Goal: Check status: Check status

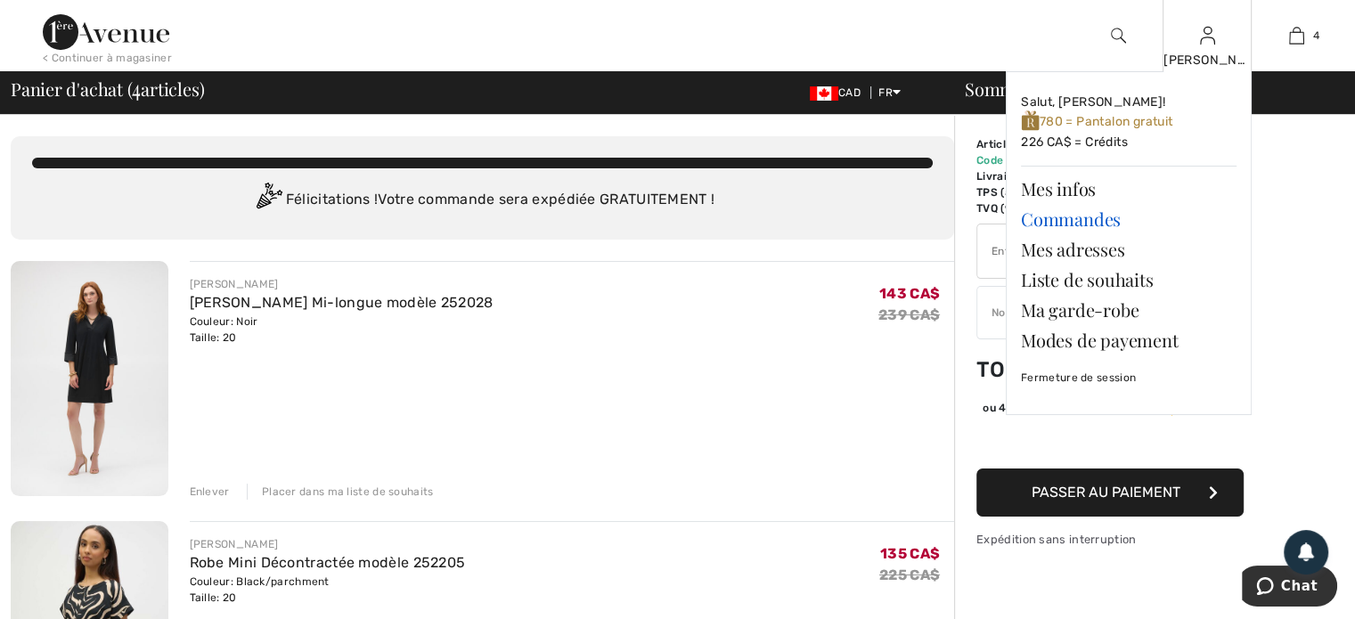
click at [1058, 217] on link "Commandes" at bounding box center [1129, 219] width 216 height 30
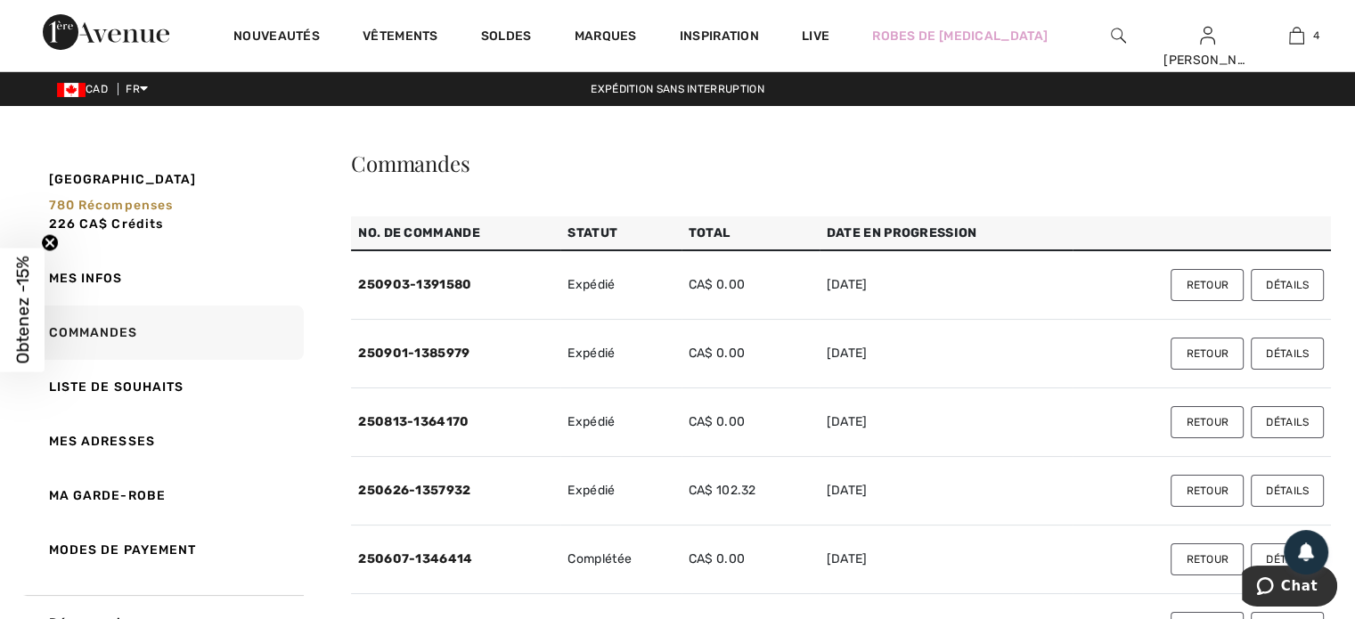
click at [1204, 279] on button "Retour" at bounding box center [1206, 285] width 73 height 32
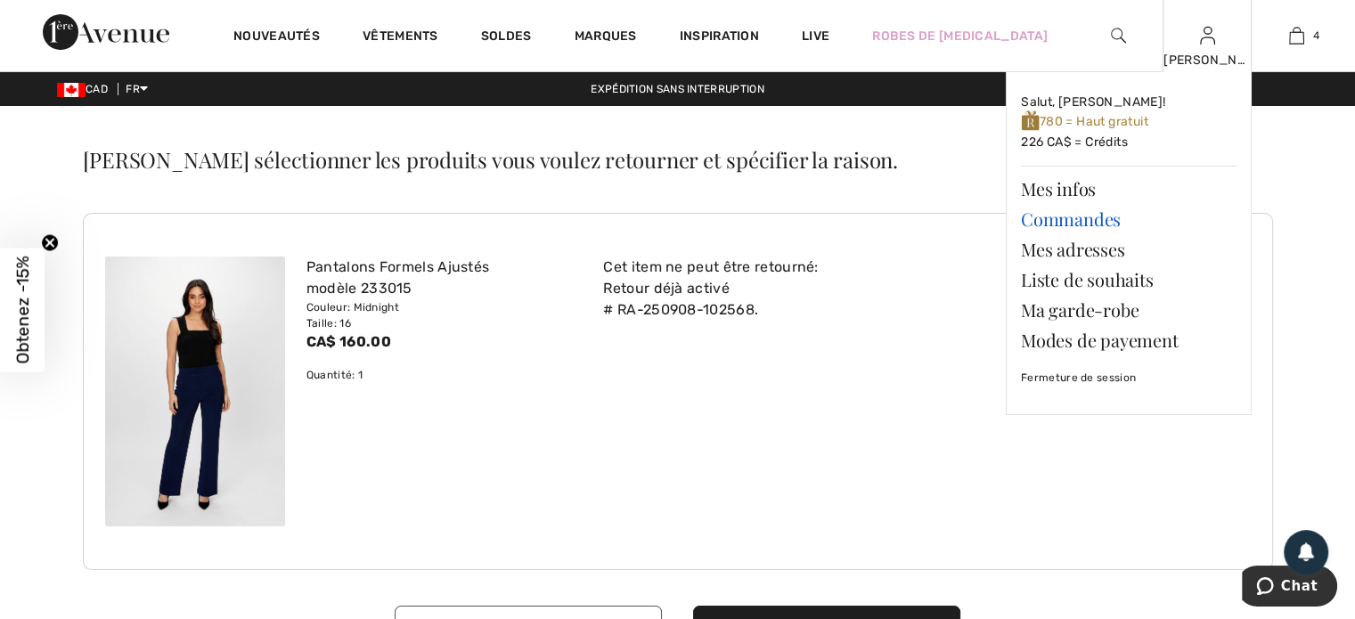
click at [1096, 212] on link "Commandes" at bounding box center [1129, 219] width 216 height 30
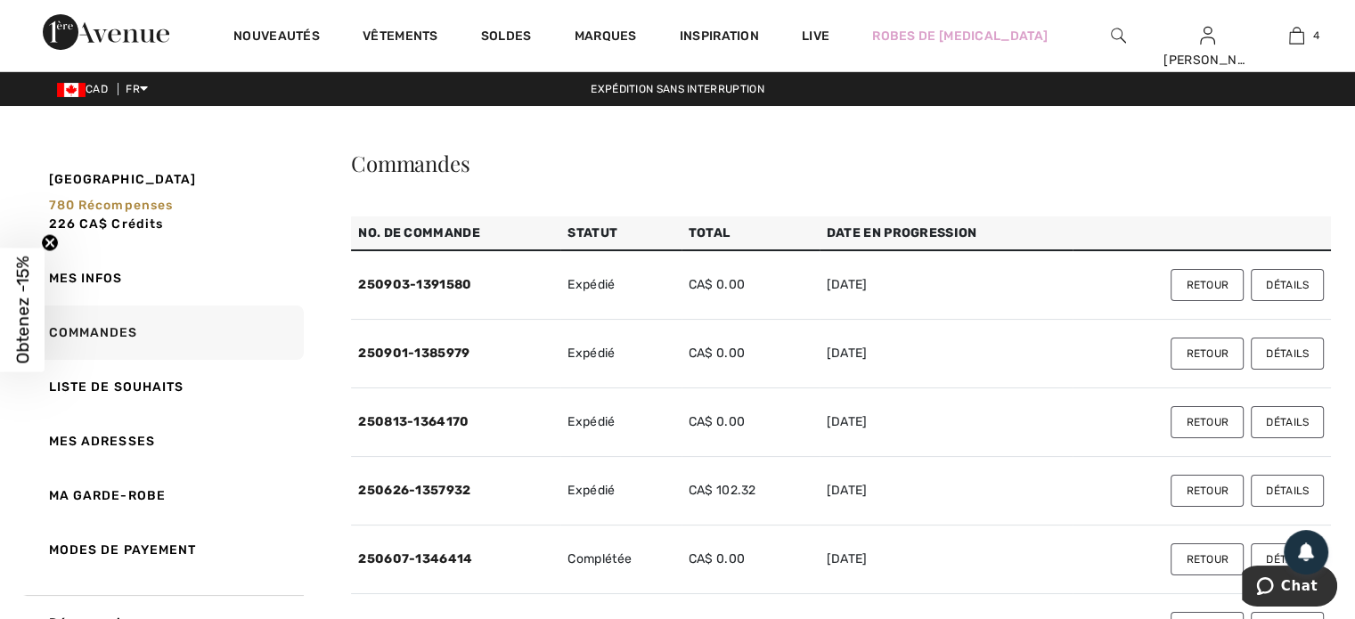
click at [1220, 348] on button "Retour" at bounding box center [1206, 354] width 73 height 32
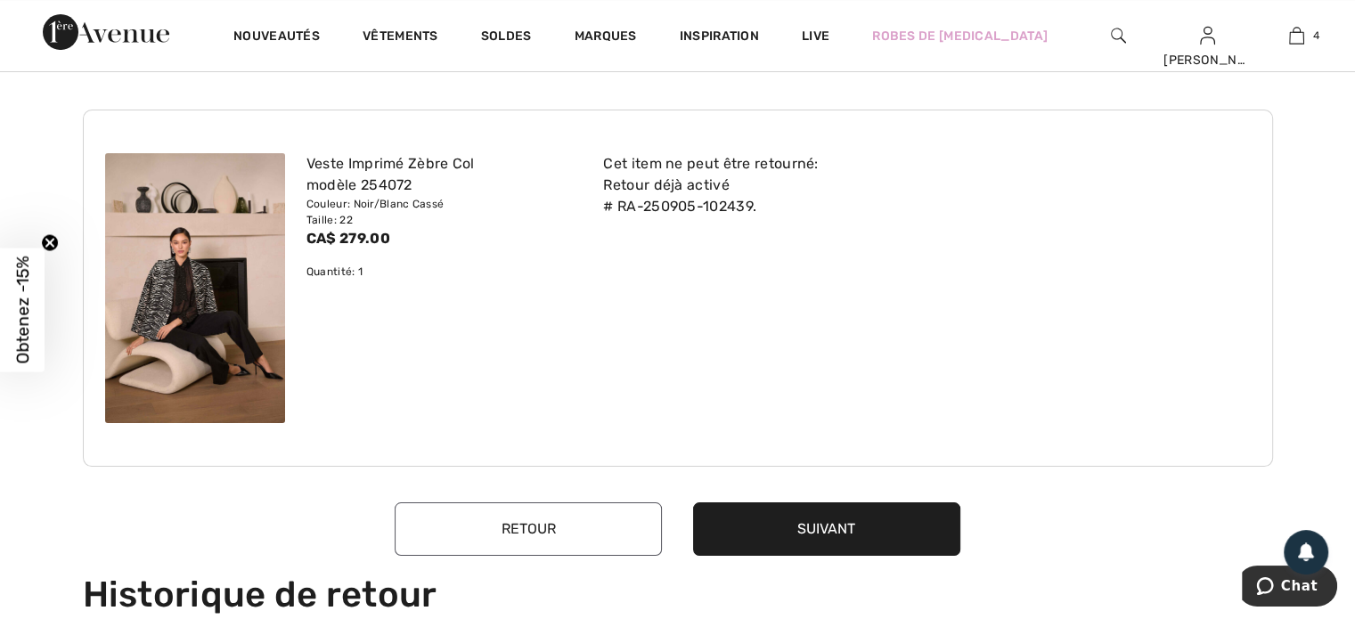
scroll to position [89, 0]
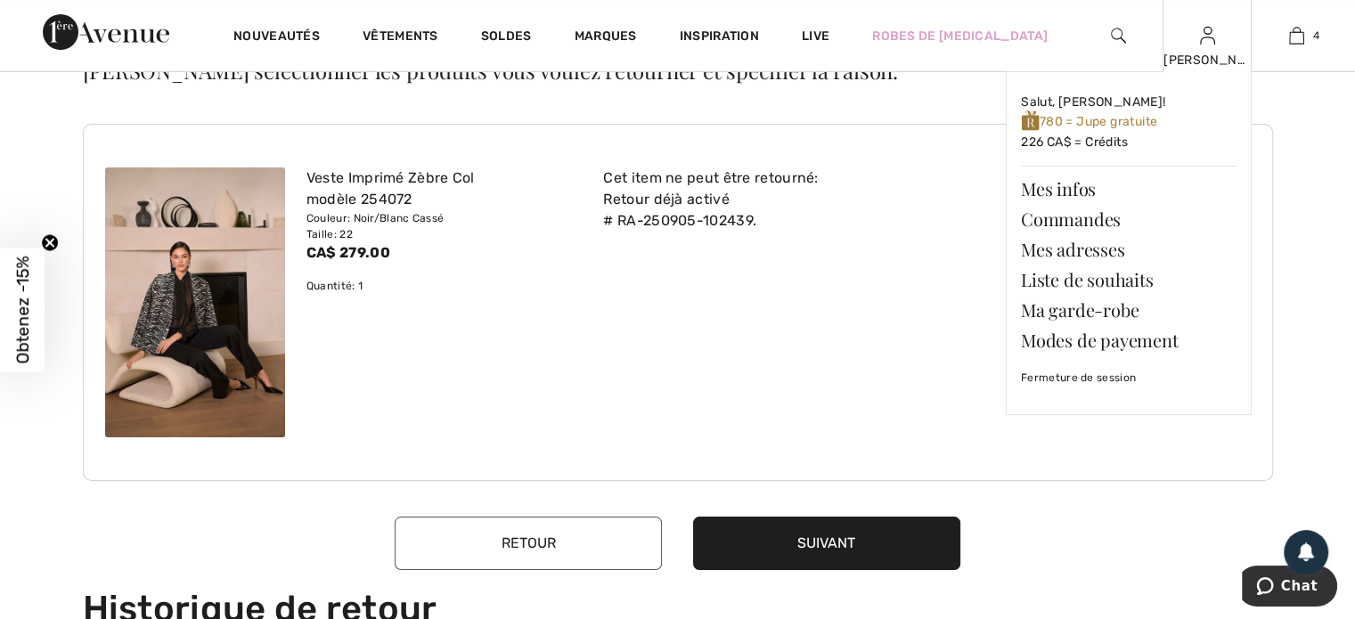
click at [1201, 48] on div "Diane Salut, Diane! 780 = Jupe gratuite 226 CA$ = Crédits Mes infos Commandes M…" at bounding box center [1206, 35] width 89 height 71
click at [1047, 213] on link "Commandes" at bounding box center [1129, 219] width 216 height 30
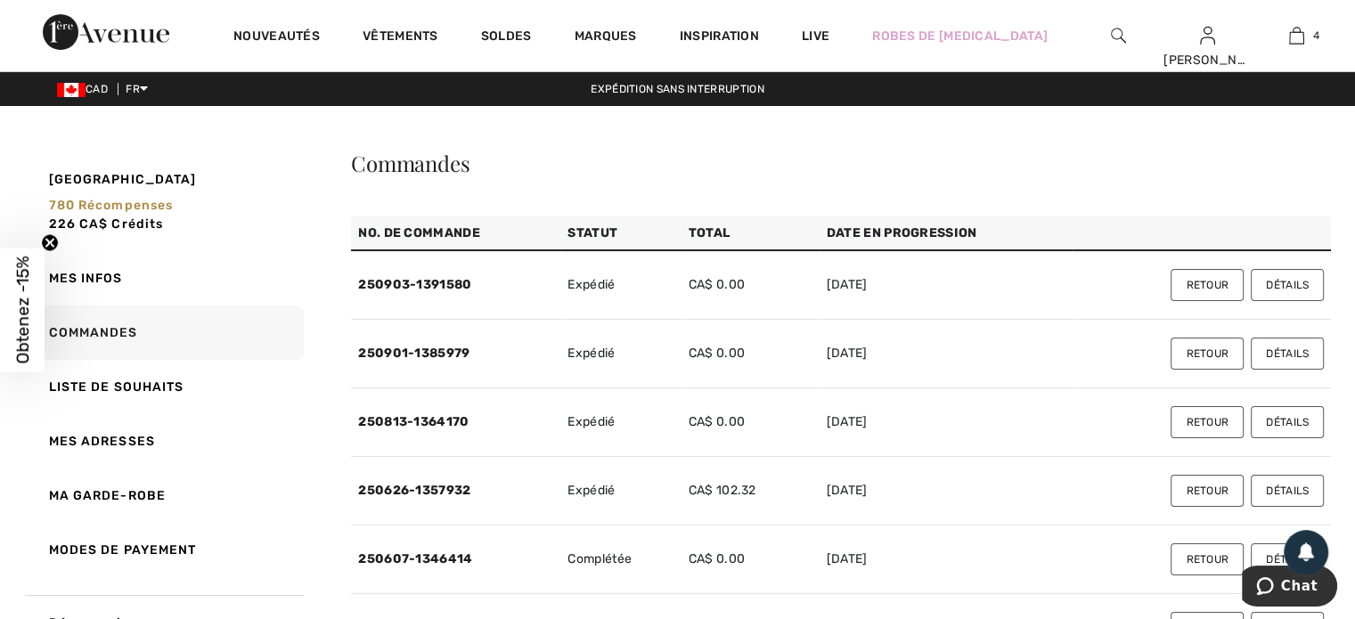
click at [1283, 284] on button "Détails" at bounding box center [1286, 285] width 73 height 32
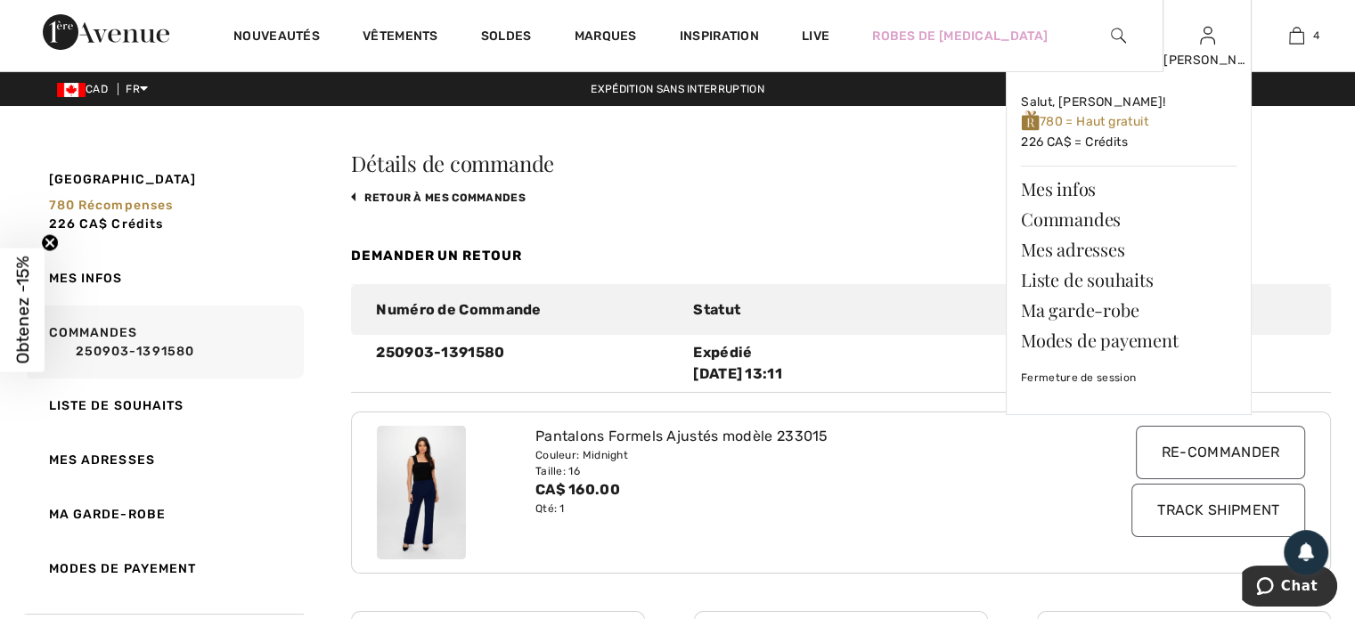
click at [1208, 47] on div "[PERSON_NAME] [PERSON_NAME]! 780 = Haut gratuit 226 CA$ = Crédits Mes infos Com…" at bounding box center [1206, 35] width 89 height 71
click at [1056, 219] on link "Commandes" at bounding box center [1129, 219] width 216 height 30
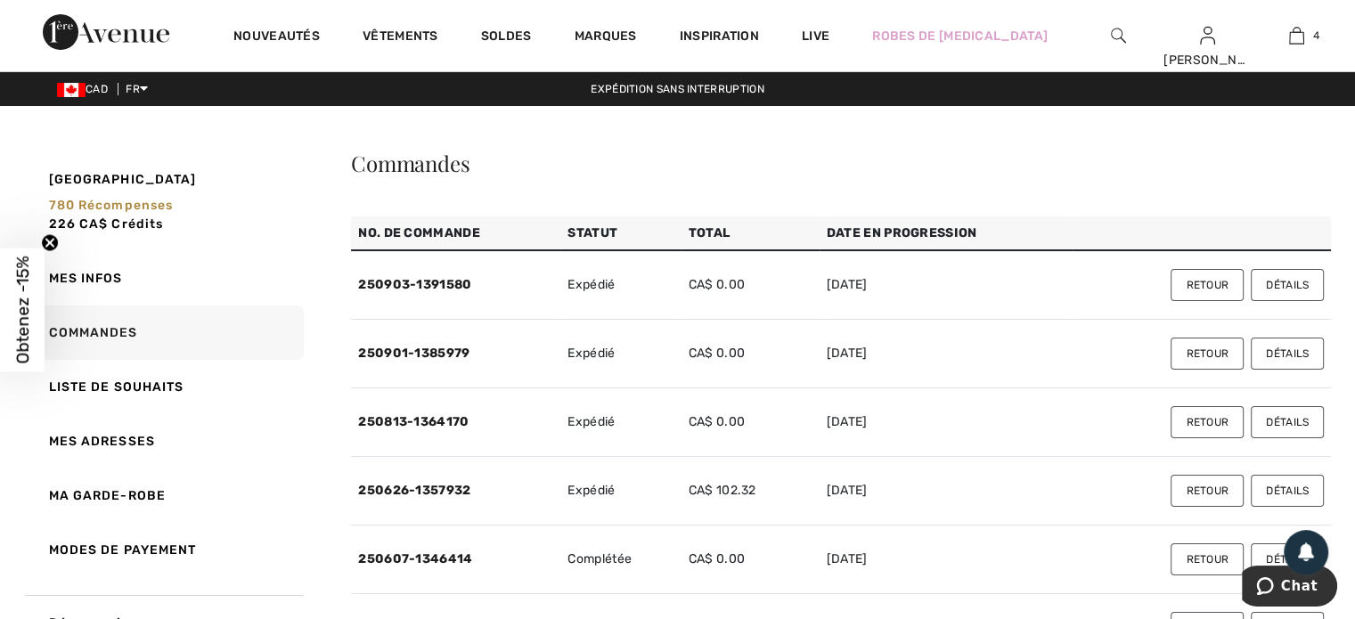
click at [416, 274] on td "250903-1391580" at bounding box center [455, 284] width 209 height 69
click at [414, 281] on link "250903-1391580" at bounding box center [414, 284] width 113 height 15
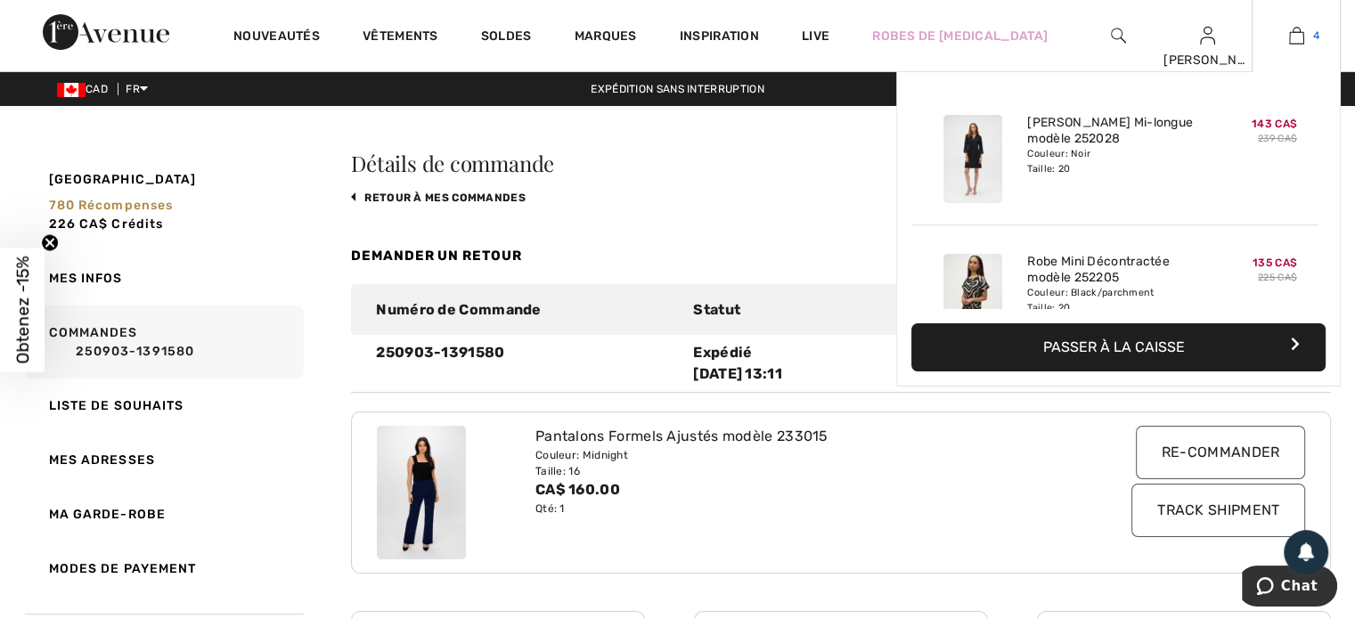
click at [1297, 34] on img at bounding box center [1296, 35] width 15 height 21
